Goal: Browse casually

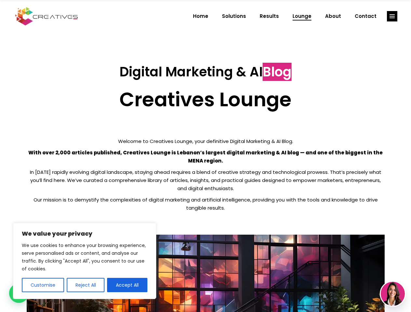
click at [205, 156] on p "With over 2,000 articles published, Creatives Lounge is Lebanon’s largest digit…" at bounding box center [206, 157] width 358 height 16
click at [43, 285] on button "Customise" at bounding box center [43, 285] width 42 height 14
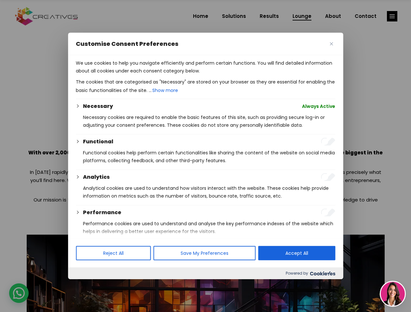
click at [85, 285] on div at bounding box center [205, 156] width 411 height 312
click at [127, 285] on div at bounding box center [205, 156] width 411 height 312
click at [392, 16] on div at bounding box center [205, 156] width 411 height 312
click at [392, 294] on img at bounding box center [392, 294] width 24 height 24
